Goal: Connect with others: Connect with others

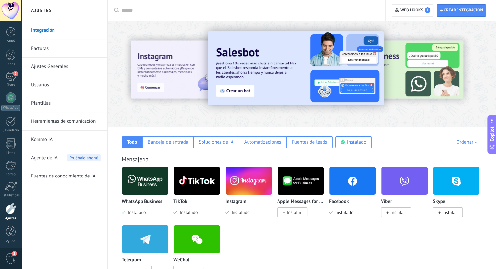
click at [148, 187] on img at bounding box center [145, 181] width 46 height 32
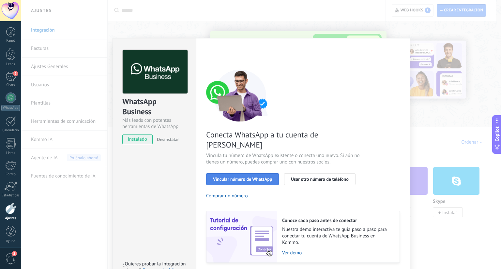
click at [244, 177] on span "Vincular número de WhatsApp" at bounding box center [242, 179] width 59 height 5
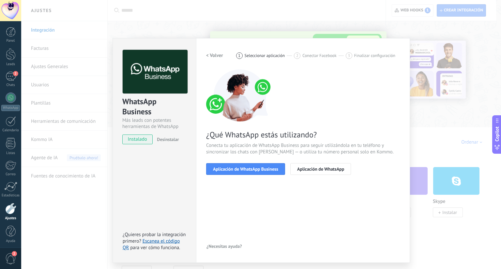
click at [244, 167] on span "Aplicación de WhatsApp Business" at bounding box center [245, 169] width 65 height 5
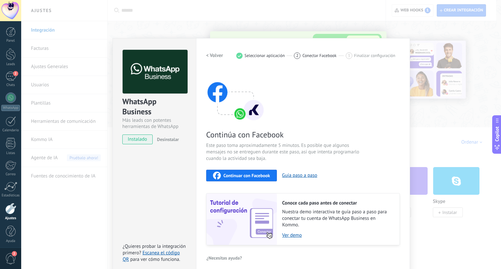
click at [254, 176] on span "Continuar con Facebook" at bounding box center [246, 175] width 47 height 5
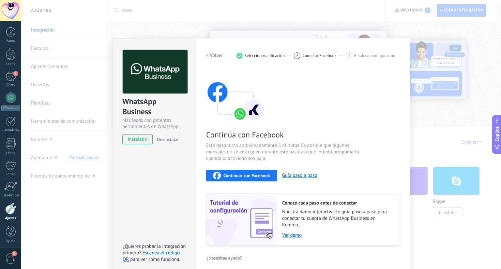
scroll to position [5, 0]
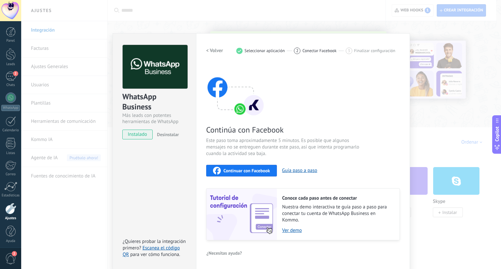
click at [253, 169] on span "Continuar con Facebook" at bounding box center [246, 170] width 47 height 5
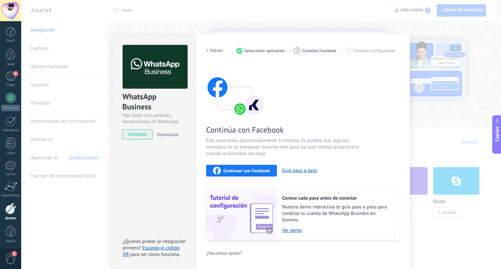
click at [413, 133] on div "WhatsApp Business Más leads con potentes herramientas de WhatsApp instalado Des…" at bounding box center [260, 134] width 479 height 269
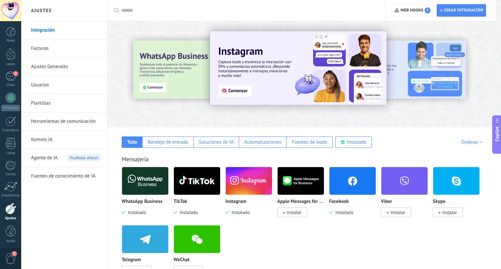
scroll to position [0, 0]
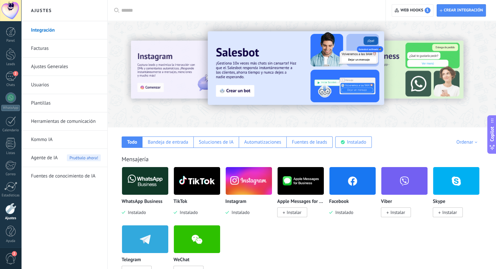
click at [144, 185] on img at bounding box center [145, 181] width 46 height 32
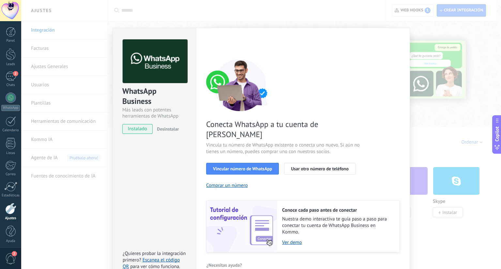
scroll to position [12, 0]
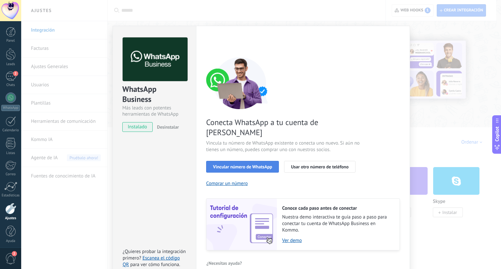
click at [237, 165] on span "Vincular número de WhatsApp" at bounding box center [242, 167] width 59 height 5
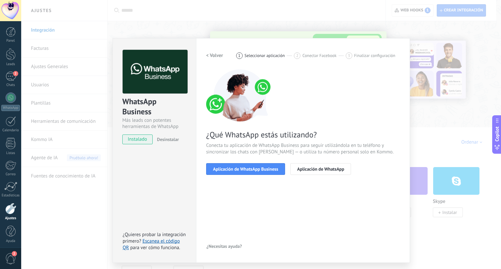
scroll to position [0, 0]
click at [242, 165] on button "Aplicación de WhatsApp Business" at bounding box center [245, 169] width 79 height 12
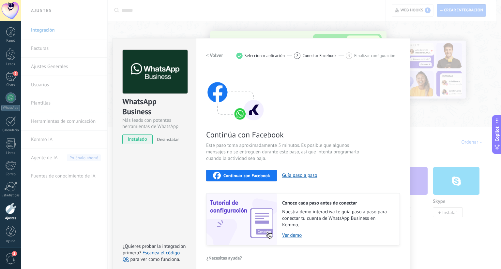
click at [246, 173] on span "Continuar con Facebook" at bounding box center [246, 175] width 47 height 5
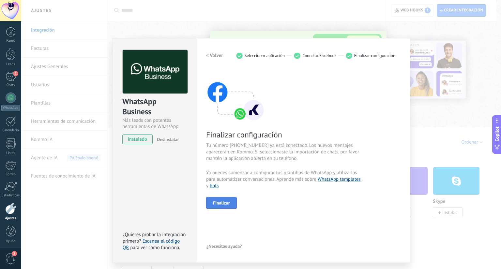
click at [225, 204] on span "Finalizar" at bounding box center [221, 203] width 17 height 5
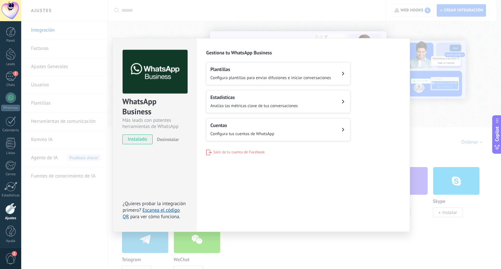
click at [421, 128] on div "WhatsApp Business Más leads con potentes herramientas de WhatsApp instalado Des…" at bounding box center [260, 134] width 479 height 269
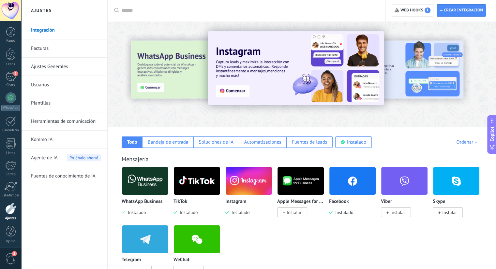
click at [246, 187] on img at bounding box center [249, 181] width 46 height 32
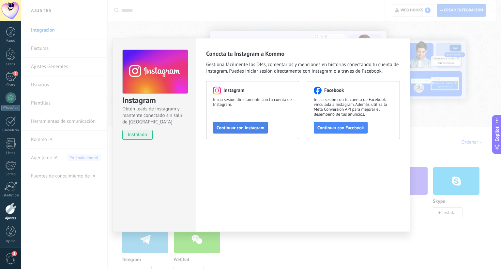
click at [245, 129] on span "Continuar con Instagram" at bounding box center [240, 127] width 48 height 5
